Goal: Complete application form

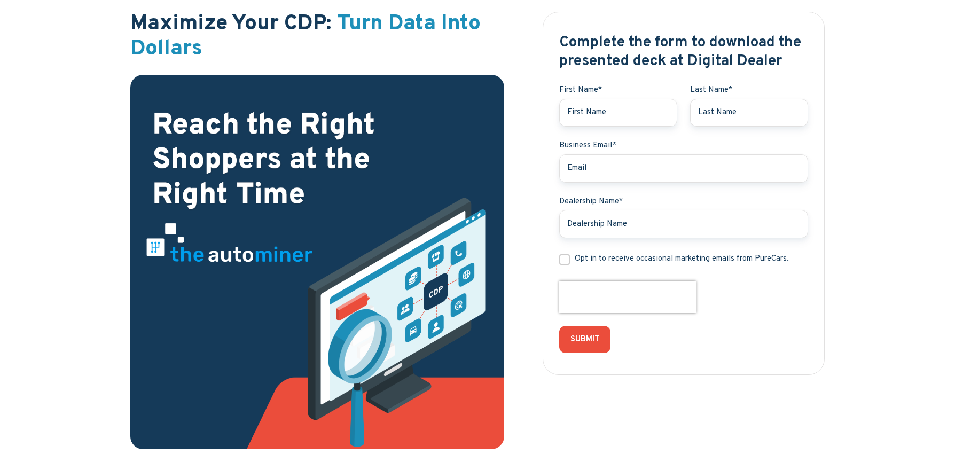
scroll to position [65, 0]
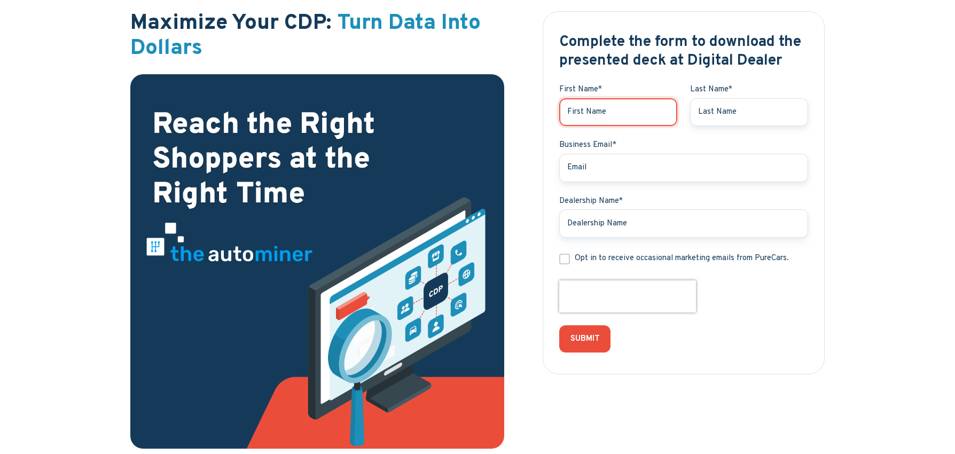
click at [619, 110] on input "First Name *" at bounding box center [618, 112] width 118 height 28
type input "[PERSON_NAME]"
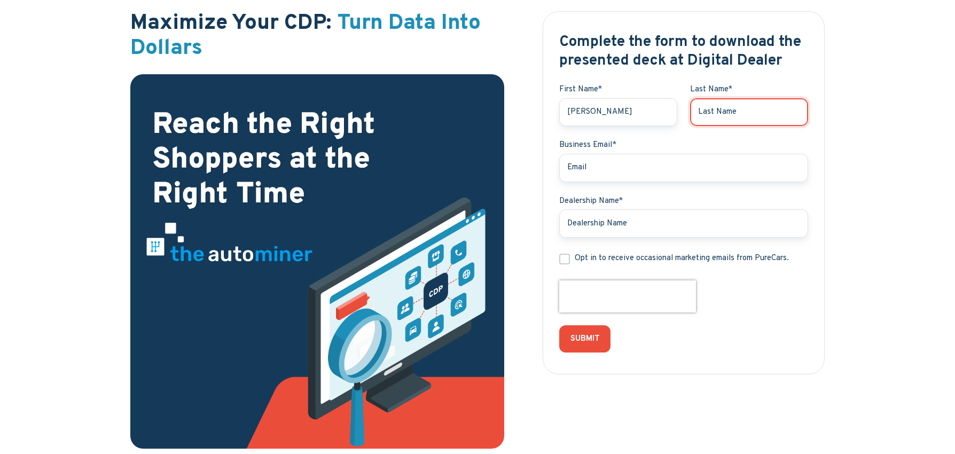
click at [773, 106] on input "Last Name *" at bounding box center [749, 112] width 118 height 28
type input "[PERSON_NAME]"
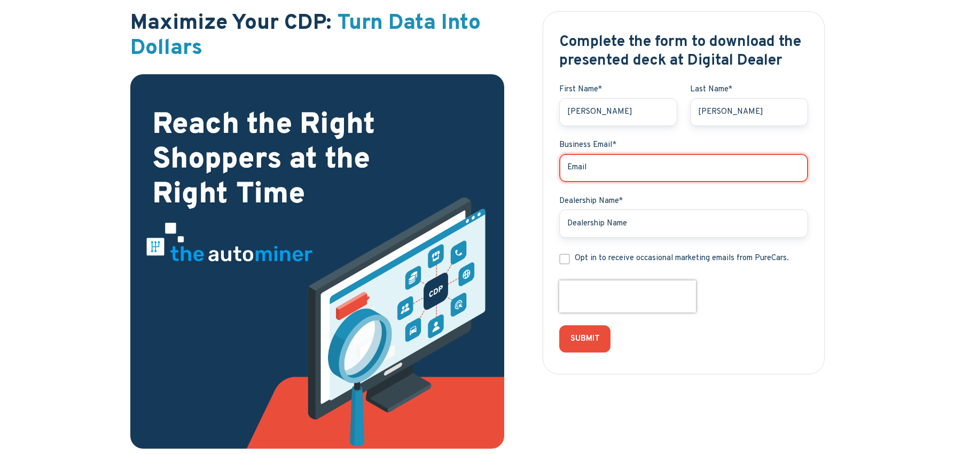
click at [639, 167] on input "Business Email *" at bounding box center [683, 168] width 249 height 28
type input "[PERSON_NAME][EMAIL_ADDRESS][DOMAIN_NAME]"
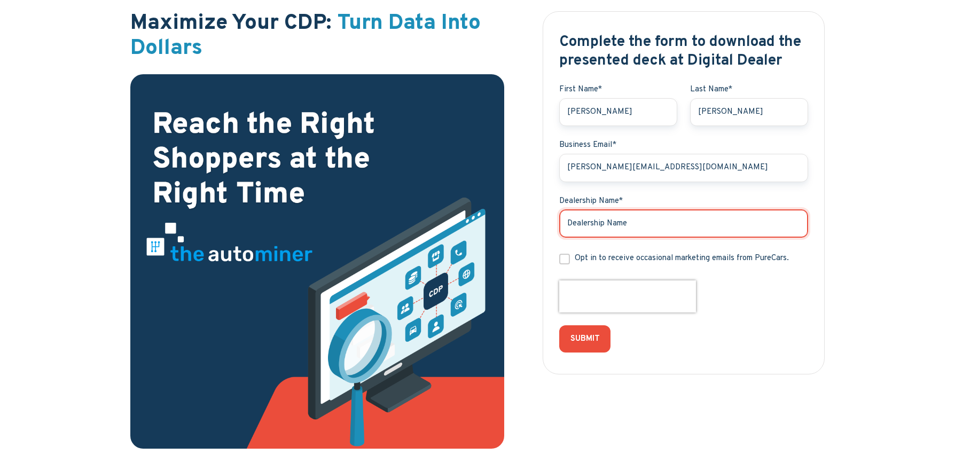
click at [616, 226] on input "Dealership Name *" at bounding box center [683, 223] width 249 height 28
type input "testing"
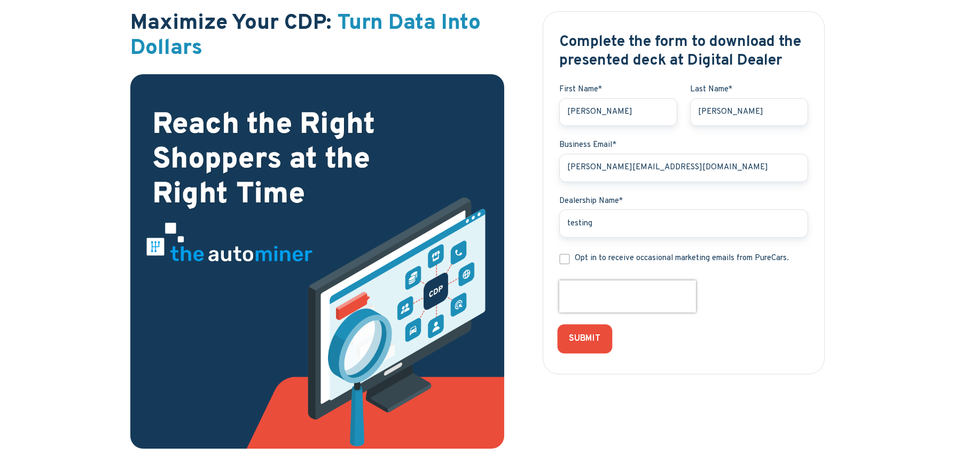
click at [590, 342] on input "SUBMIT" at bounding box center [584, 338] width 54 height 29
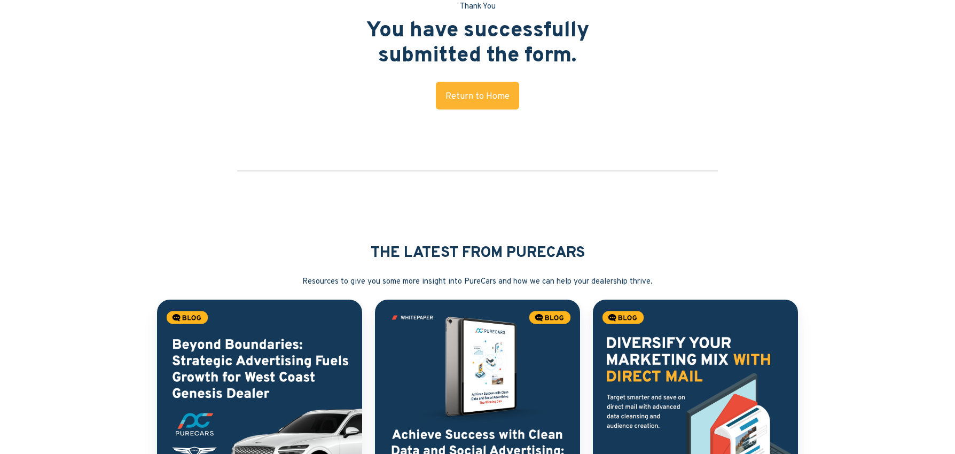
scroll to position [14, 0]
